Goal: Information Seeking & Learning: Learn about a topic

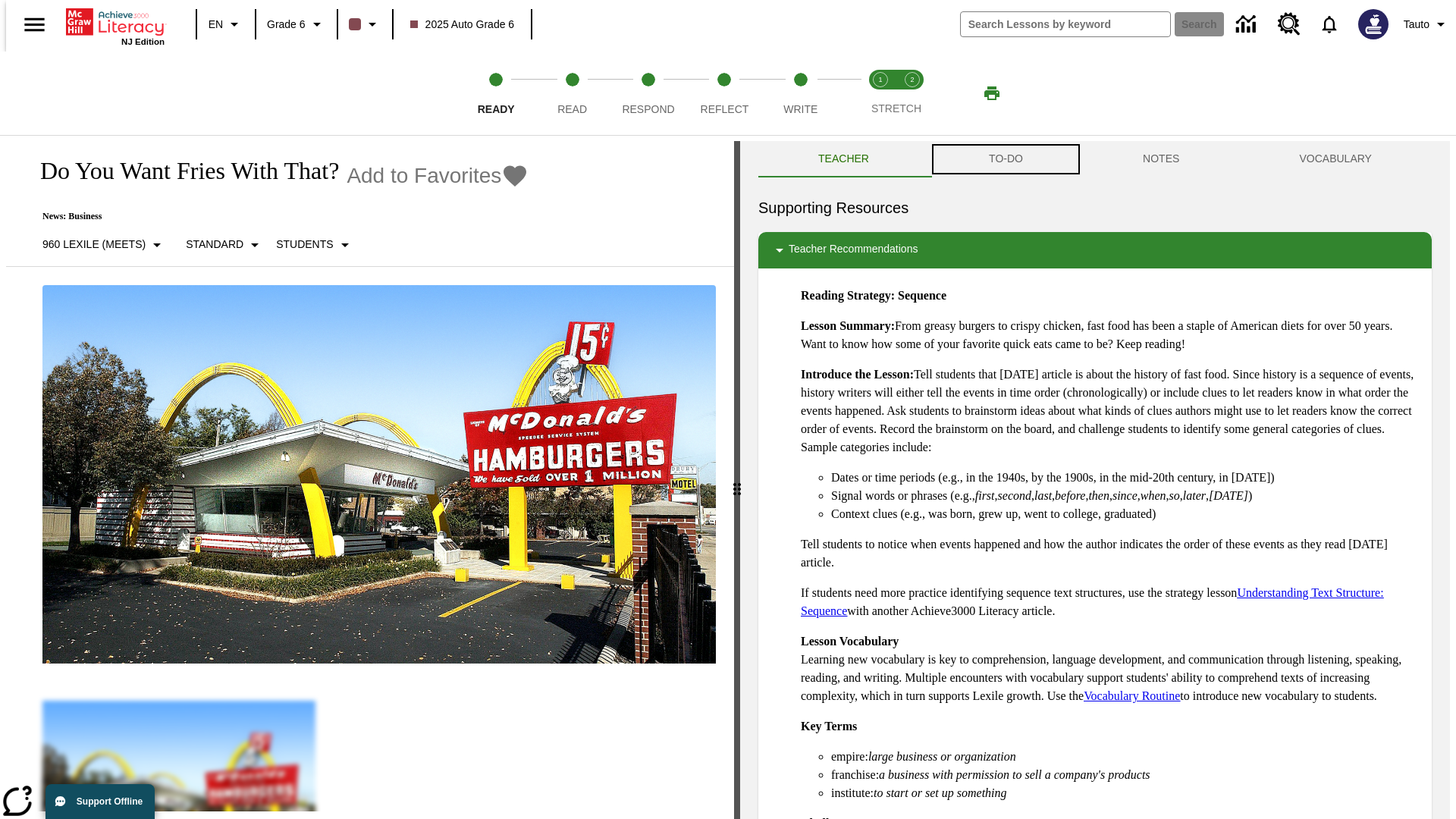
click at [1005, 160] on button "TO-DO" at bounding box center [1006, 159] width 154 height 37
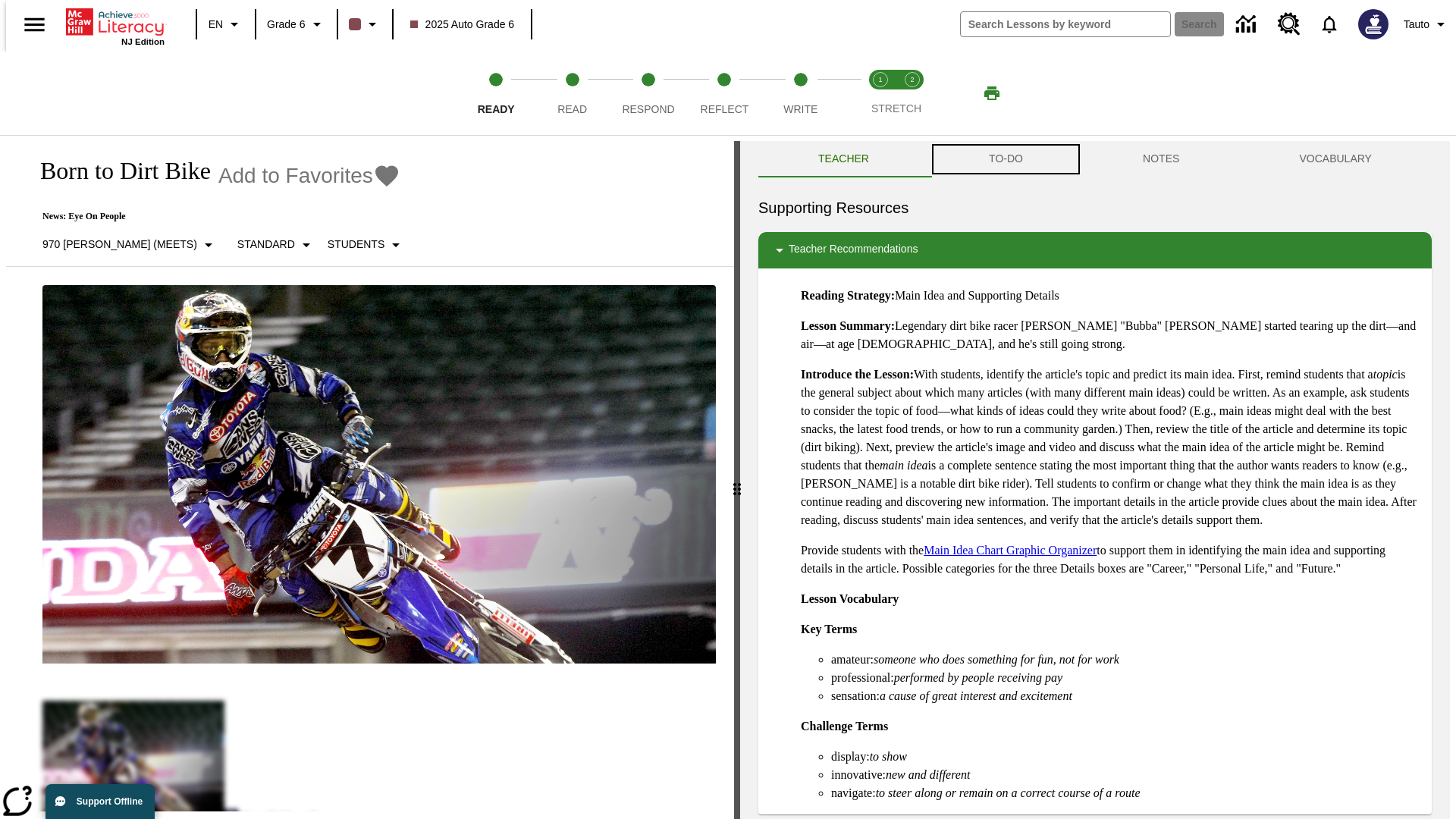
click at [1005, 160] on button "TO-DO" at bounding box center [1006, 159] width 154 height 37
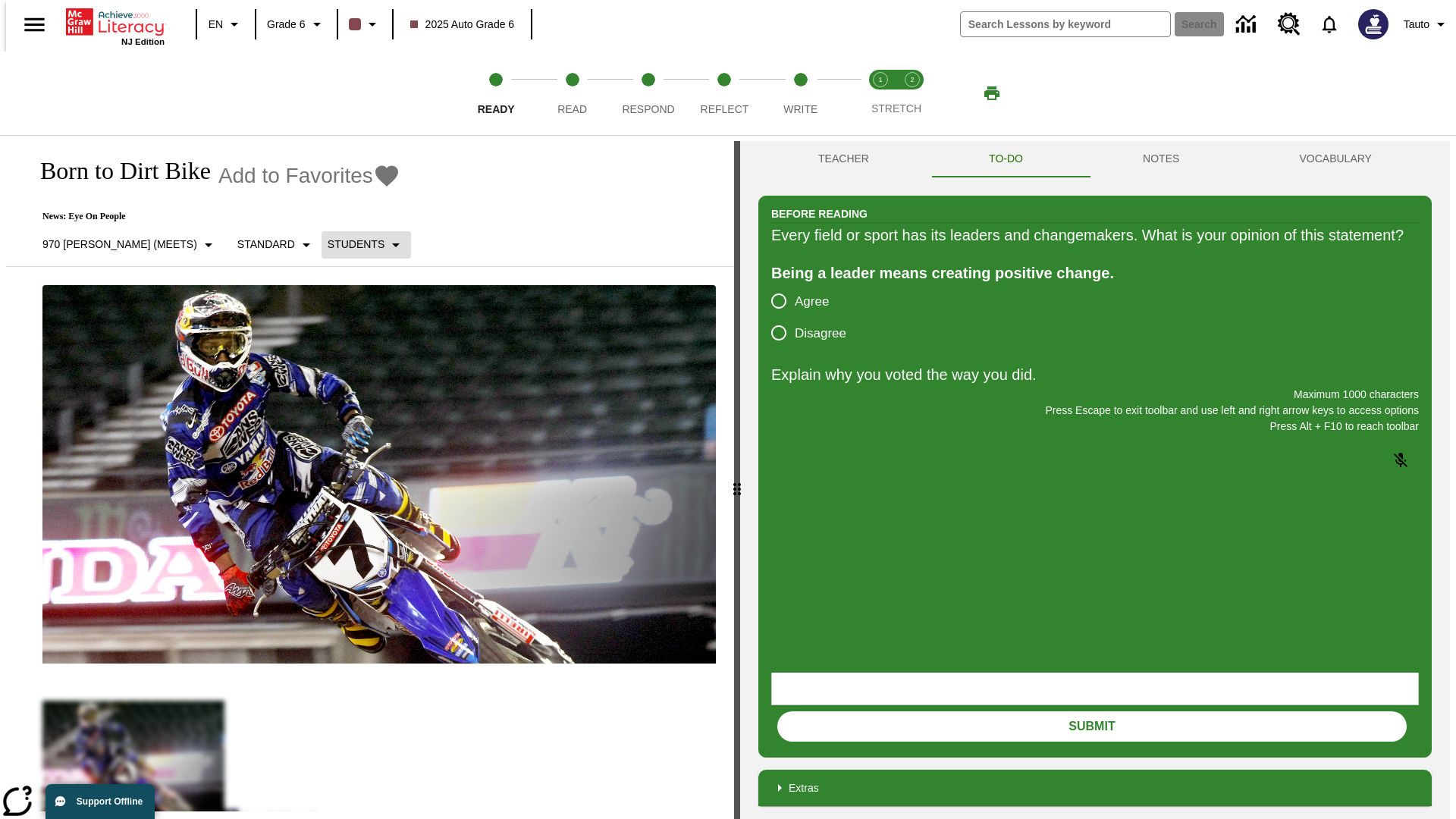
click at [328, 244] on p "Students" at bounding box center [356, 244] width 57 height 16
